Goal: Communication & Community: Answer question/provide support

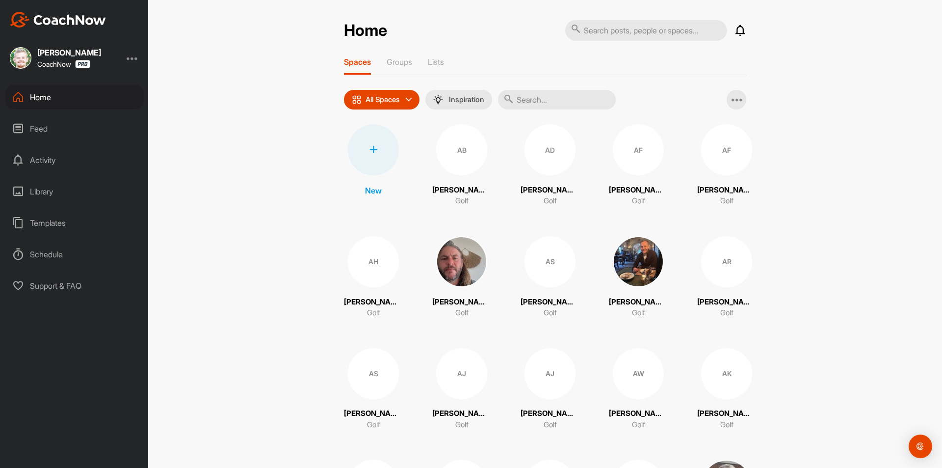
click at [534, 98] on input "text" at bounding box center [557, 100] width 118 height 20
paste input "[PERSON_NAME]"
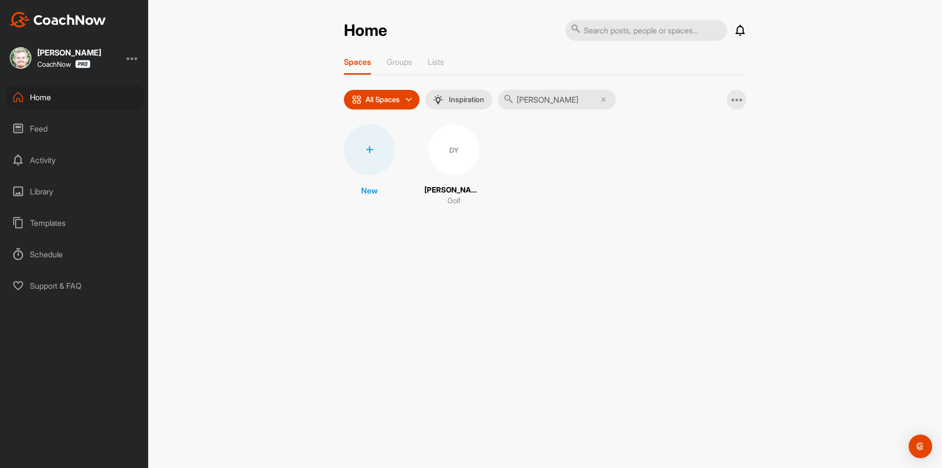
type input "[PERSON_NAME]"
click at [463, 165] on div "DY" at bounding box center [453, 149] width 51 height 51
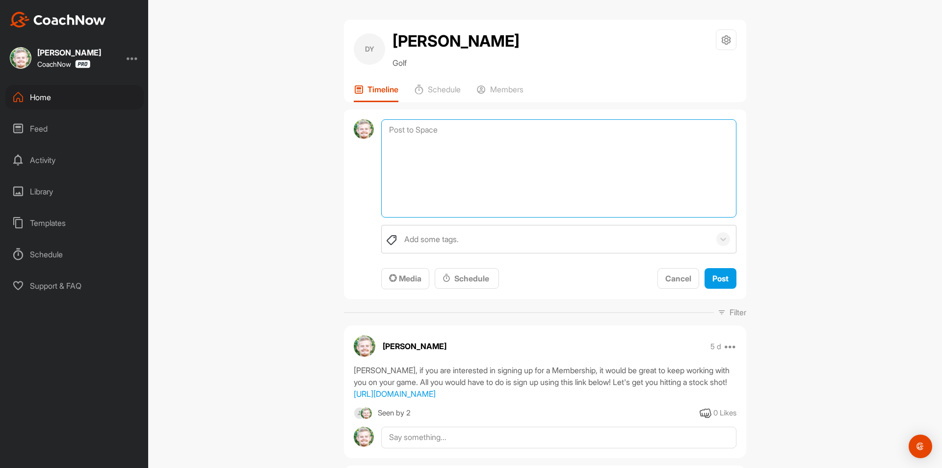
click at [435, 125] on textarea at bounding box center [558, 168] width 355 height 98
paste textarea "[First Name], I am checking in to see if you have any questions regarding your …"
drag, startPoint x: 430, startPoint y: 127, endPoint x: 373, endPoint y: 133, distance: 57.8
click at [373, 133] on div "[First Name], I am checking in to see if you have any questions regarding your …" at bounding box center [545, 204] width 402 height 190
type textarea "[PERSON_NAME], I am checking in to see if you have any questions regarding your…"
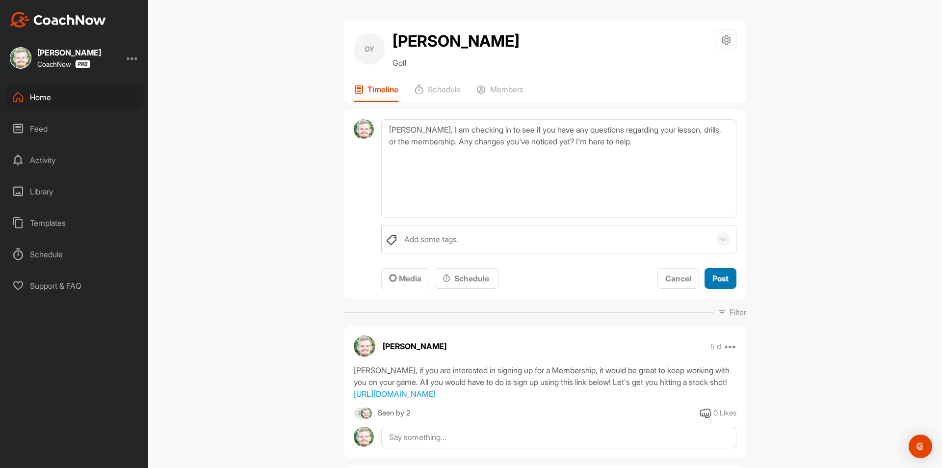
click at [722, 280] on span "Post" at bounding box center [720, 278] width 16 height 10
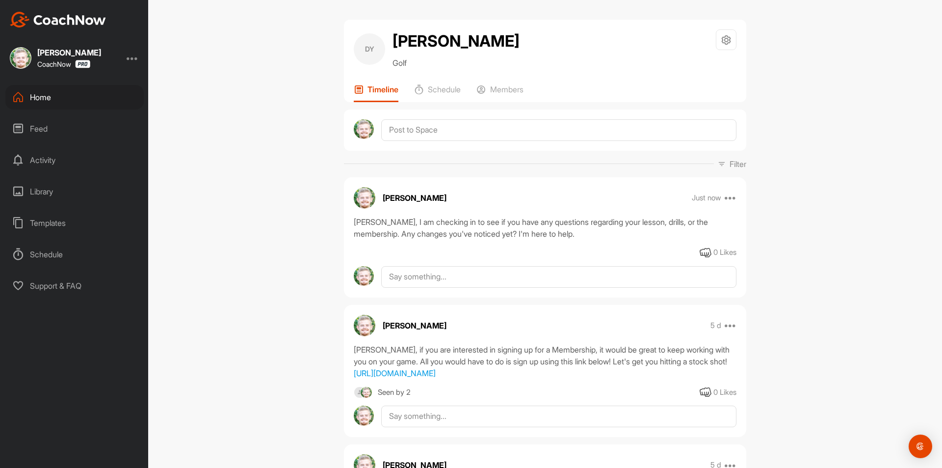
click at [91, 95] on div "Home" at bounding box center [74, 97] width 138 height 25
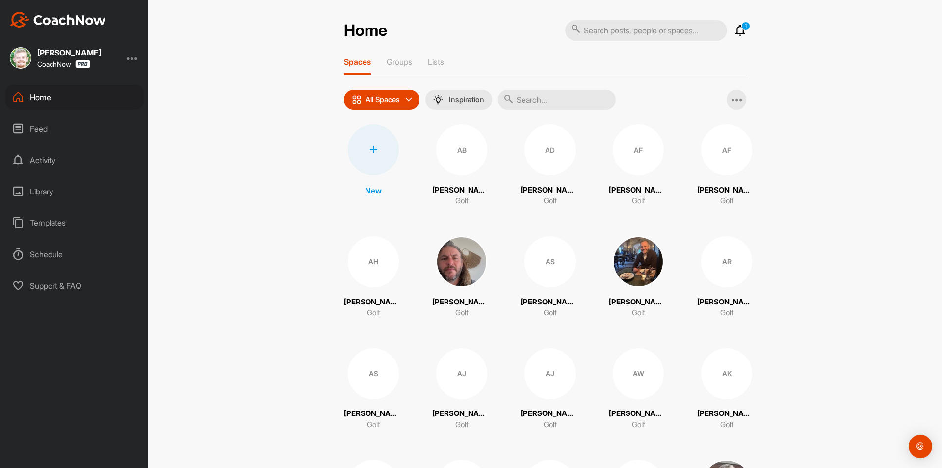
click at [537, 104] on input "text" at bounding box center [557, 100] width 118 height 20
paste input "[PERSON_NAME]"
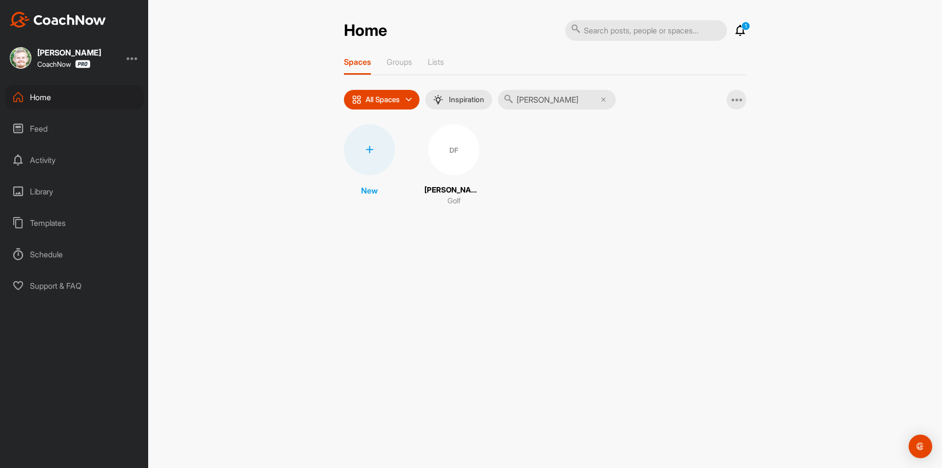
type input "[PERSON_NAME]"
click at [448, 157] on div "DF" at bounding box center [453, 149] width 51 height 51
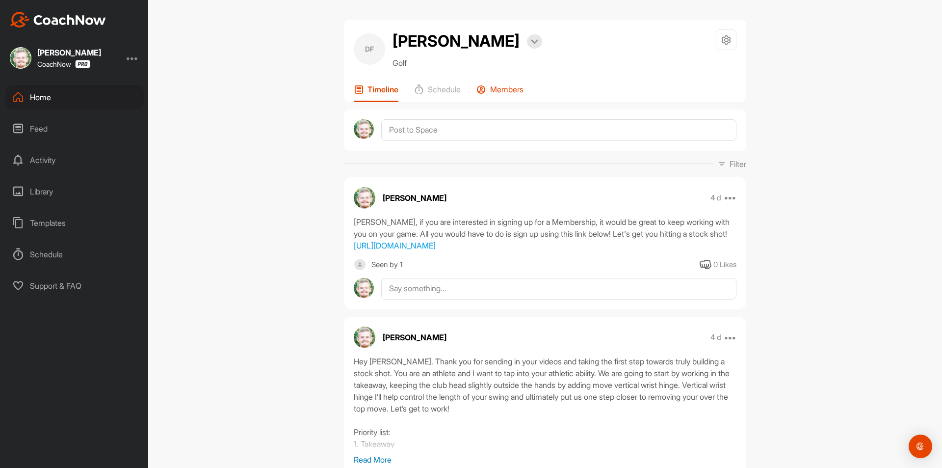
click at [517, 102] on div "Members" at bounding box center [499, 93] width 47 height 18
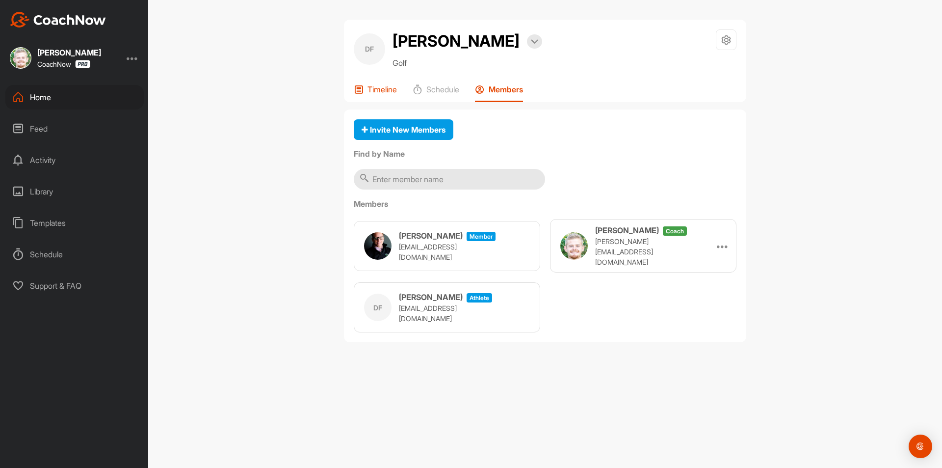
click at [371, 94] on p "Timeline" at bounding box center [381, 89] width 29 height 10
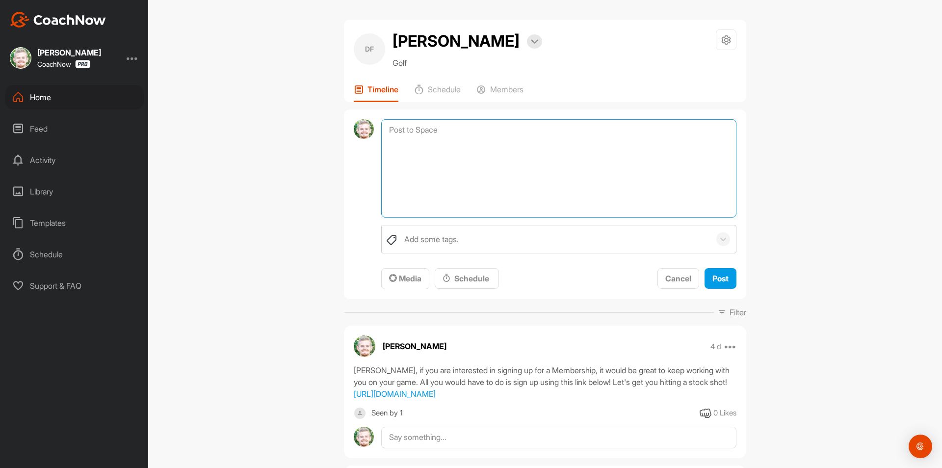
click at [476, 156] on textarea at bounding box center [558, 168] width 355 height 98
paste textarea "[First Name], I am checking in to see if you have any questions regarding your …"
drag, startPoint x: 431, startPoint y: 152, endPoint x: 351, endPoint y: 152, distance: 80.0
click at [351, 152] on div "[First Name], I am checking in to see if you have any questions regarding your …" at bounding box center [545, 204] width 402 height 190
type textarea "[PERSON_NAME], I am checking in to see if you have any questions regarding your…"
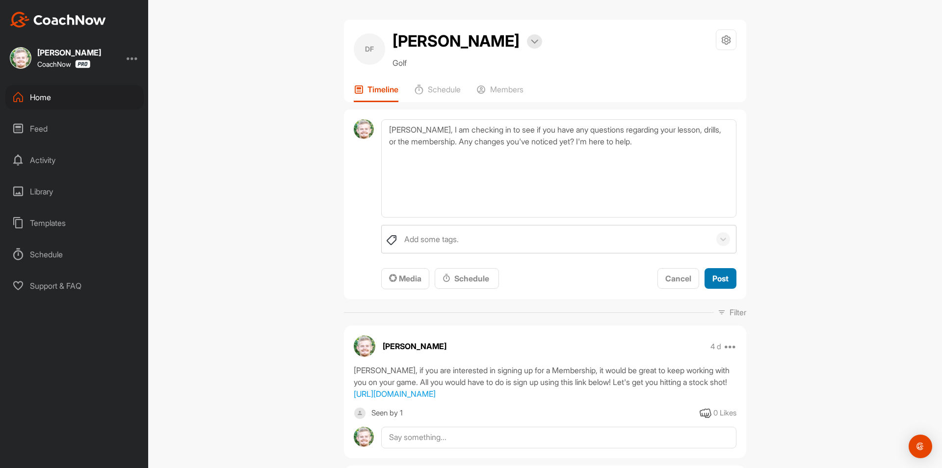
click at [721, 283] on span "Post" at bounding box center [720, 278] width 16 height 10
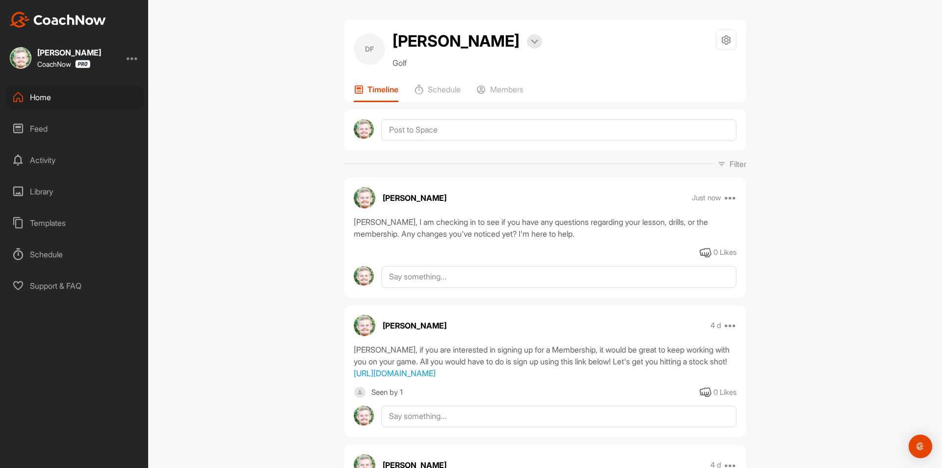
click at [86, 95] on div "Home" at bounding box center [74, 97] width 138 height 25
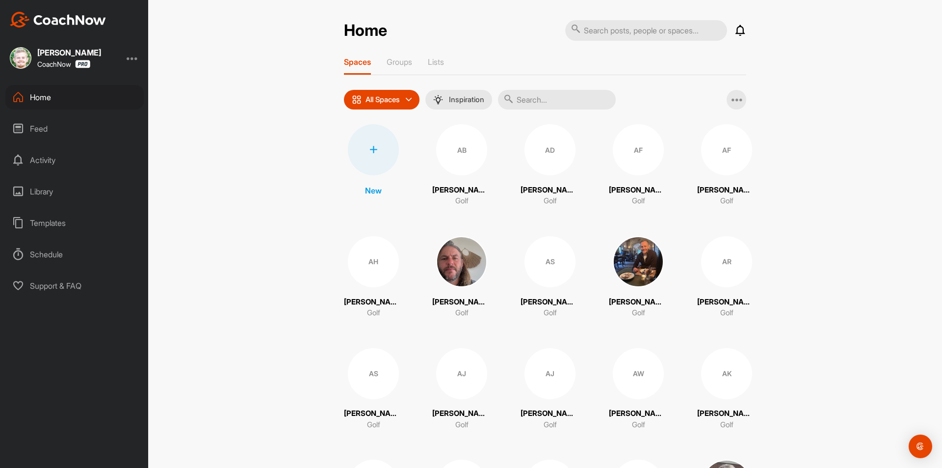
click at [522, 106] on input "text" at bounding box center [557, 100] width 118 height 20
paste input "[PERSON_NAME]"
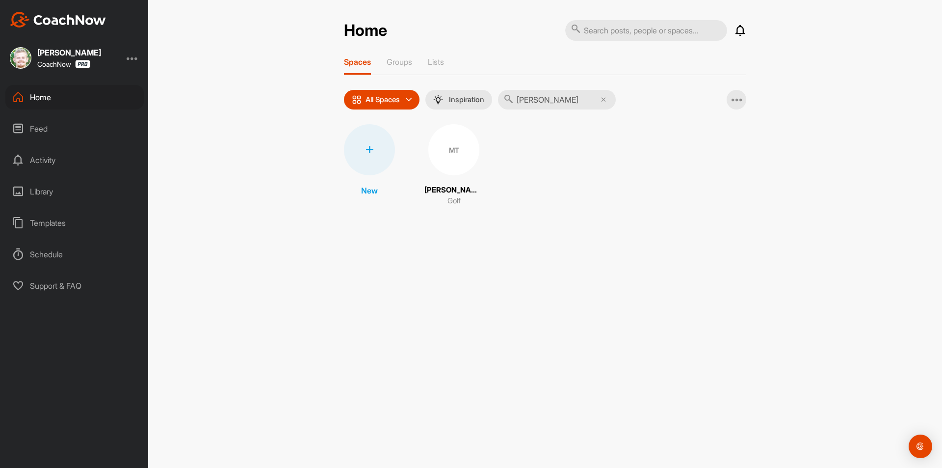
type input "[PERSON_NAME]"
click at [460, 146] on div "MT" at bounding box center [453, 149] width 51 height 51
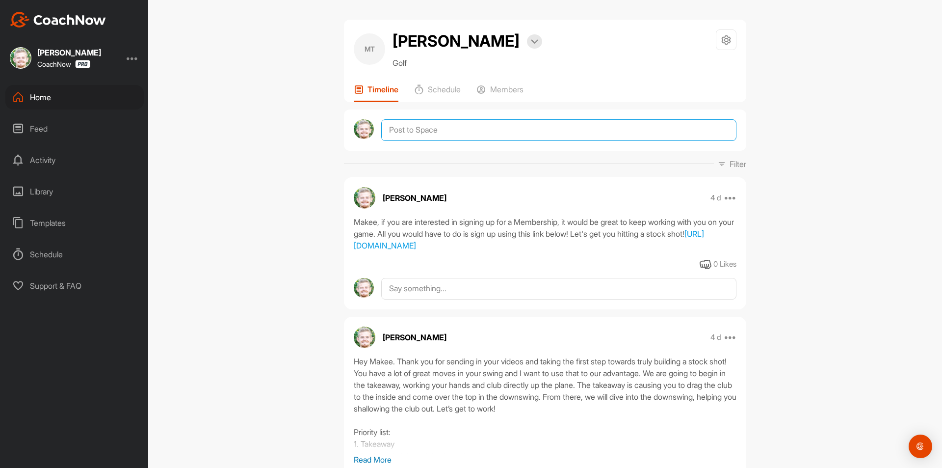
click at [445, 126] on textarea at bounding box center [558, 130] width 355 height 22
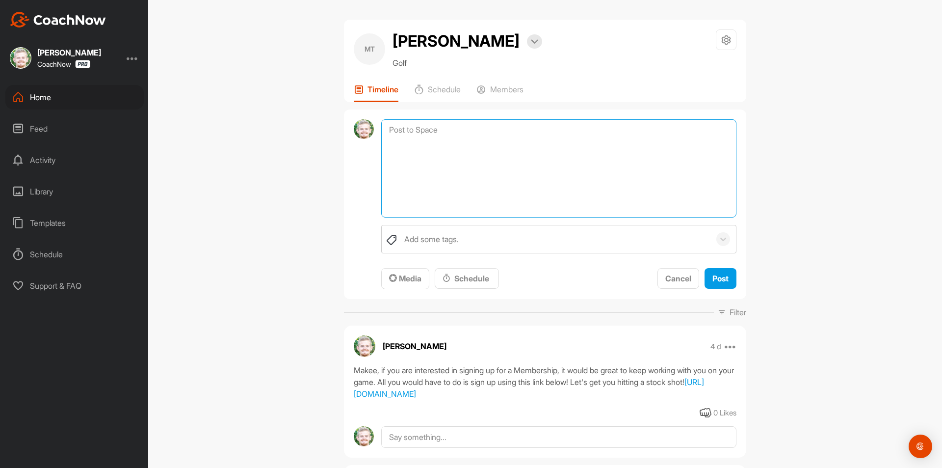
paste textarea "[First Name], I am checking in to see if you have any questions regarding your …"
drag, startPoint x: 430, startPoint y: 130, endPoint x: 355, endPoint y: 134, distance: 75.2
click at [355, 134] on div "[First Name], I am checking in to see if you have any questions regarding your …" at bounding box center [545, 204] width 402 height 190
type textarea "Makee, I am checking in to see if you have any questions regarding your lesson,…"
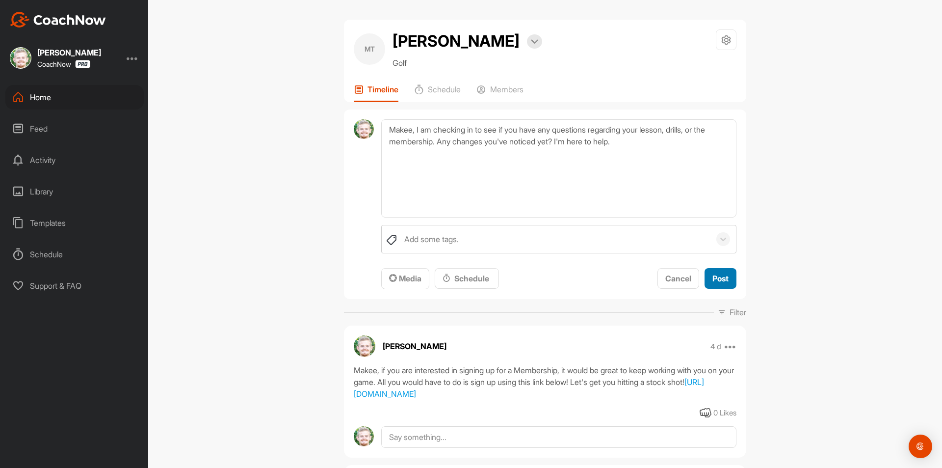
click at [717, 276] on span "Post" at bounding box center [720, 278] width 16 height 10
